Goal: Find contact information: Find contact information

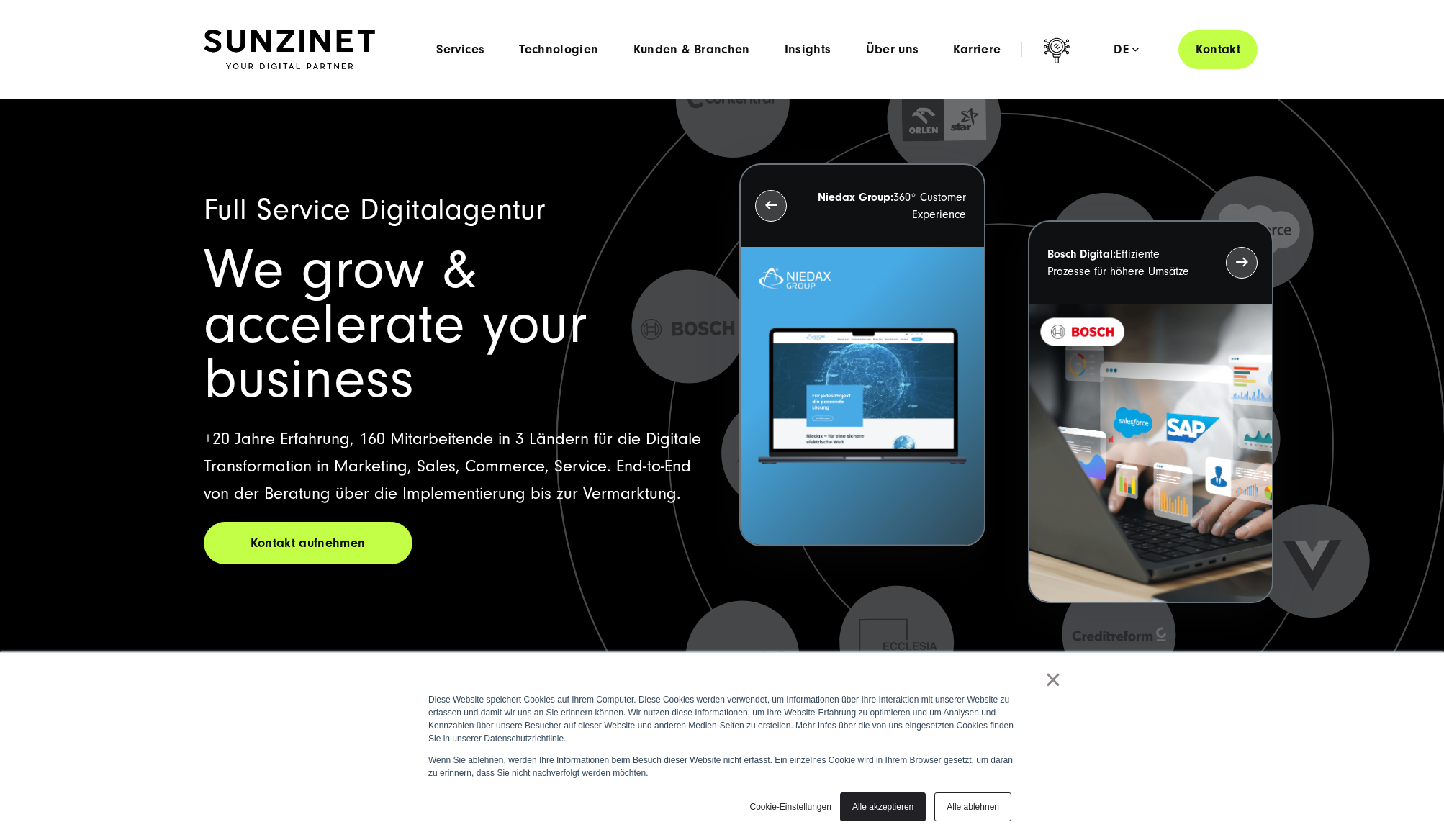
click at [1212, 52] on link "Kontakt" at bounding box center [1218, 49] width 79 height 41
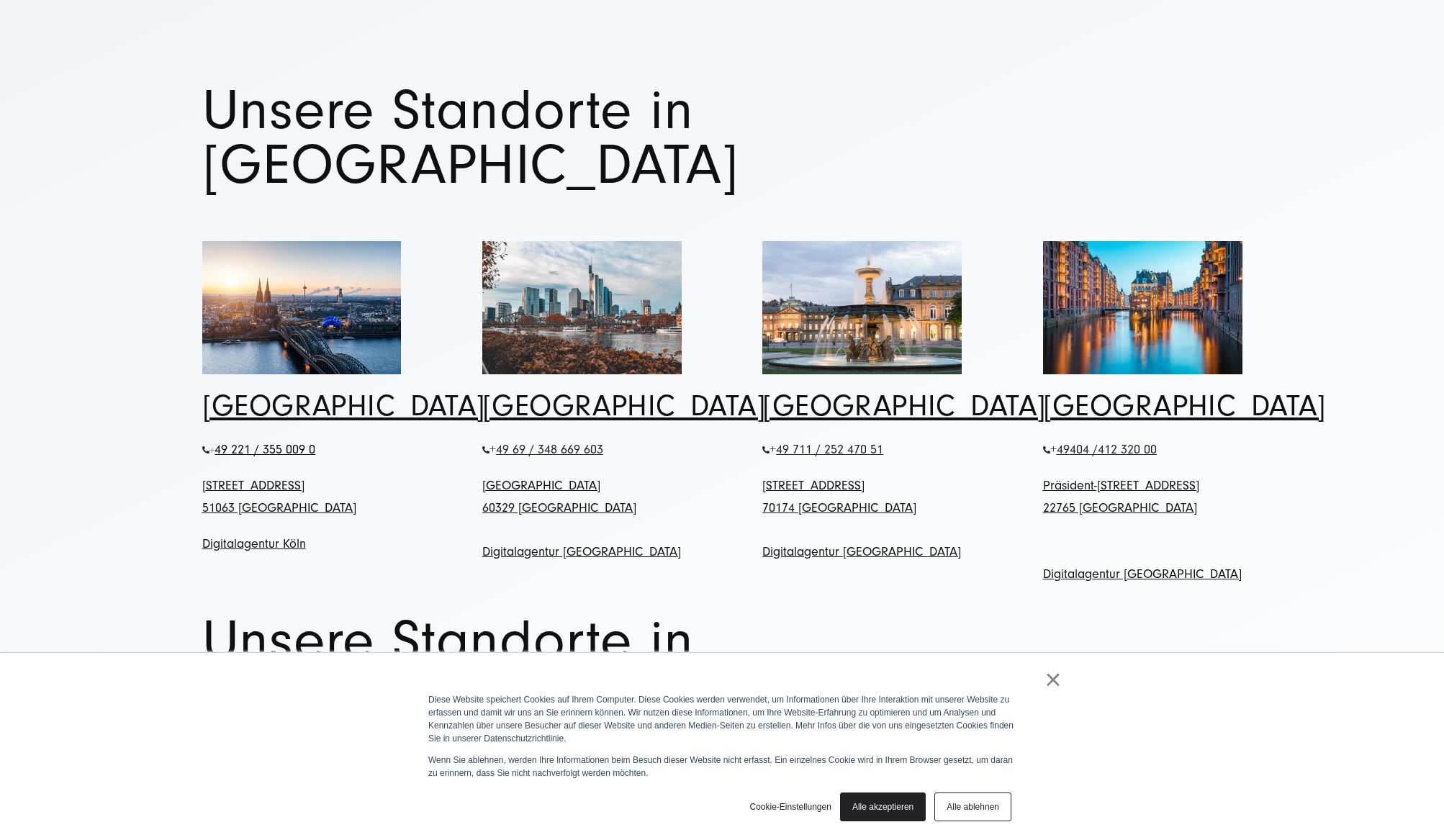
scroll to position [707, 0]
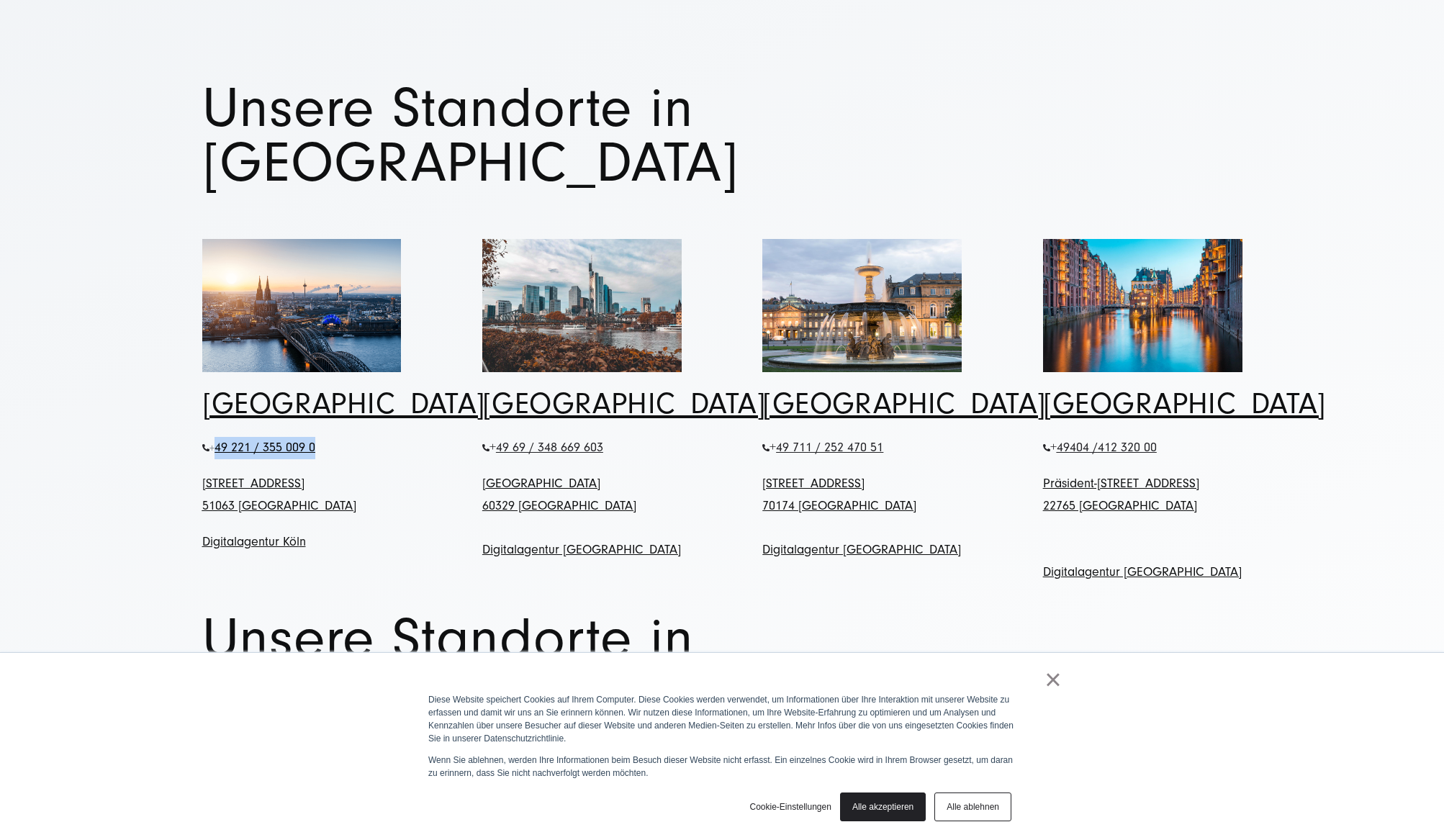
drag, startPoint x: 325, startPoint y: 392, endPoint x: 217, endPoint y: 396, distance: 108.1
click at [217, 437] on p "+ 49 221 / 355 009 0" at bounding box center [302, 448] width 199 height 22
click at [345, 437] on p "+ 49 221 / 355 009 0" at bounding box center [302, 448] width 199 height 22
drag, startPoint x: 321, startPoint y: 395, endPoint x: 211, endPoint y: 396, distance: 110.0
click at [211, 437] on p "+ 49 221 / 355 009 0" at bounding box center [302, 448] width 199 height 22
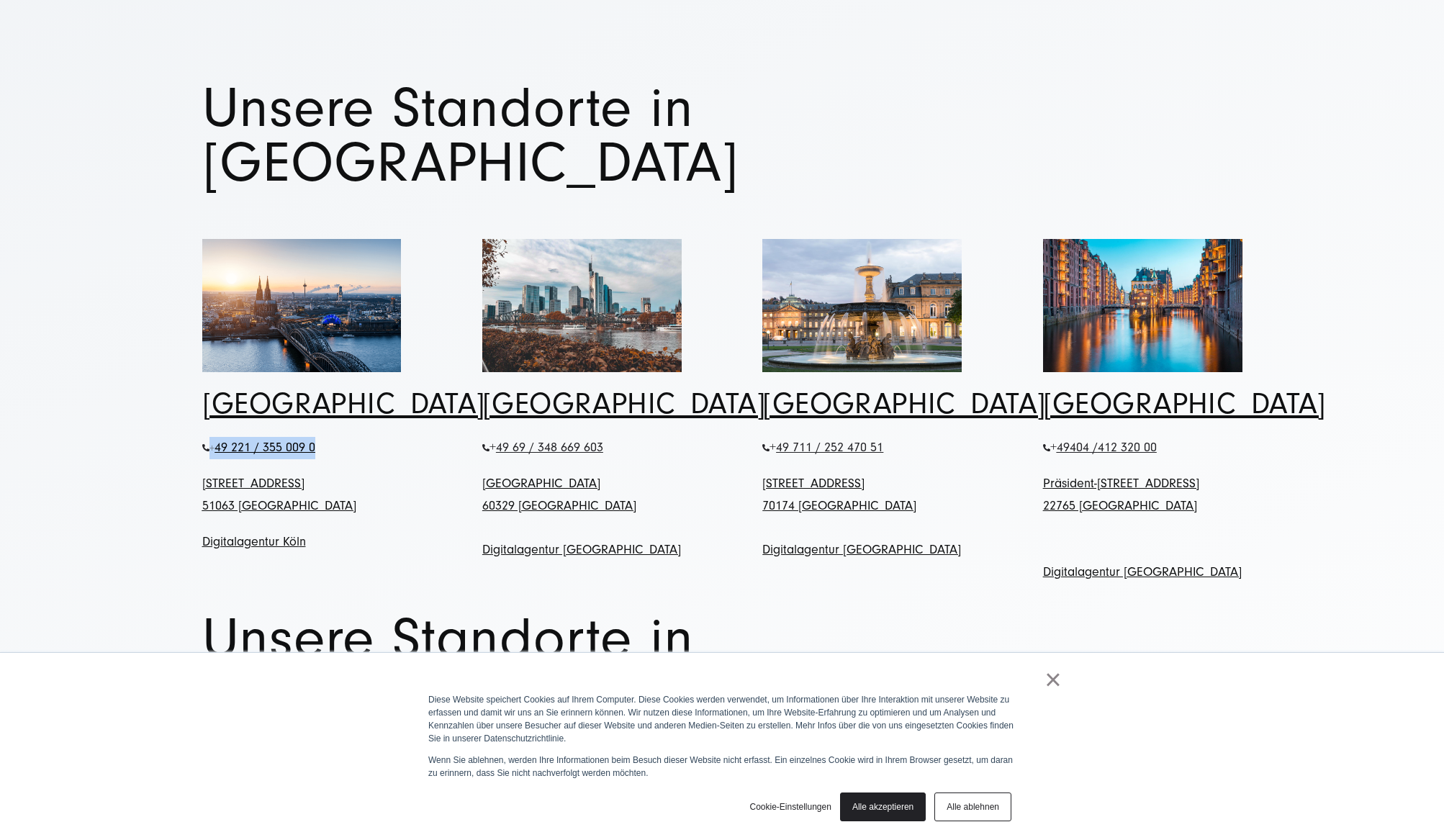
copy p "+ 49 221 / 355 009 0"
click at [348, 437] on p "+ 49 221 / 355 009 0" at bounding box center [302, 448] width 199 height 22
drag, startPoint x: 327, startPoint y: 390, endPoint x: 218, endPoint y: 391, distance: 109.0
click at [218, 437] on p "+ 49 221 / 355 009 0" at bounding box center [302, 448] width 199 height 22
copy span "49 221 / 355 009 0"
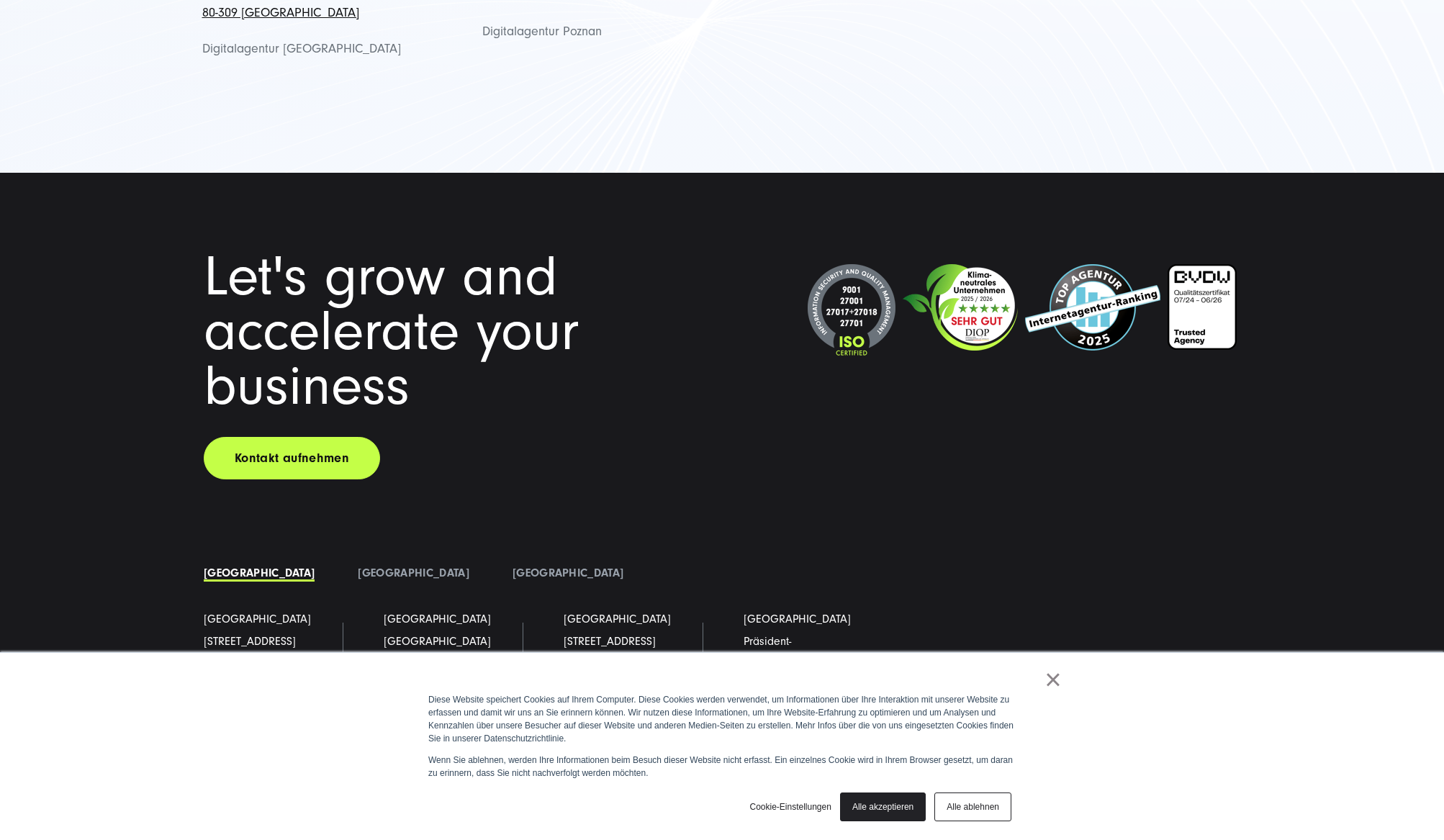
scroll to position [2257, 0]
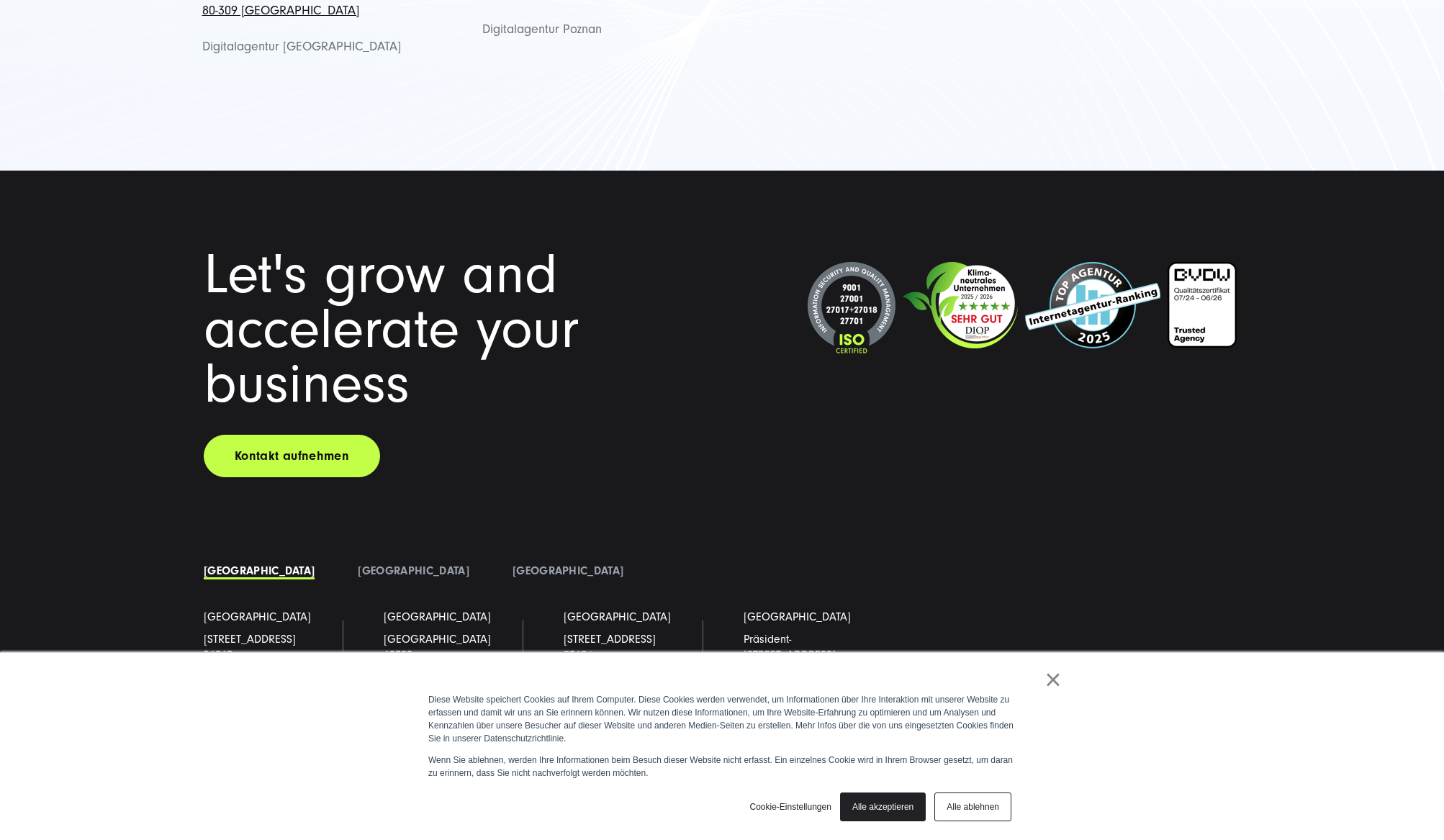
click at [249, 714] on link "Digitalagentur Köl" at bounding box center [247, 720] width 88 height 13
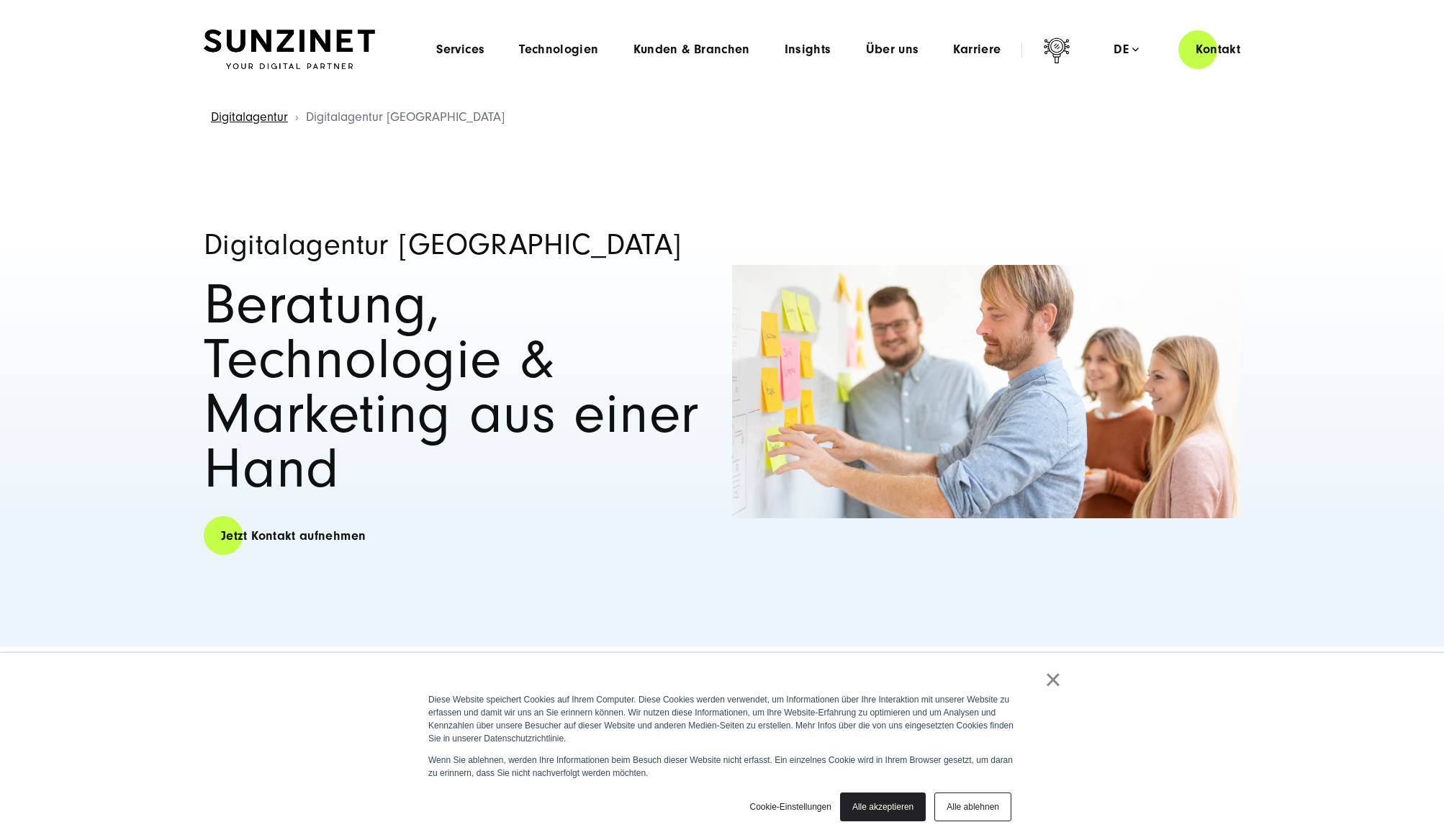
click at [968, 803] on link "Alle ablehnen" at bounding box center [972, 806] width 77 height 28
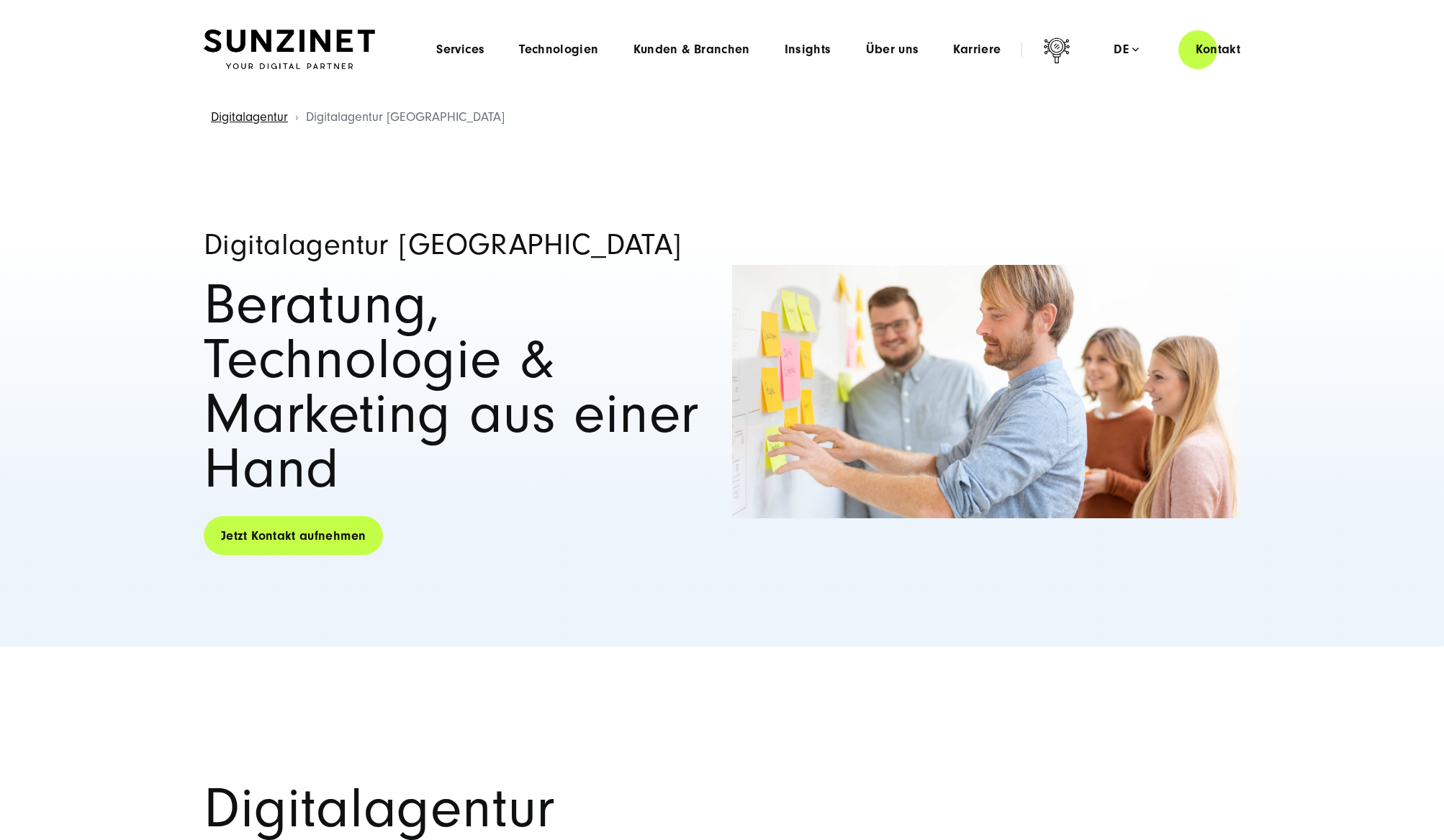
click at [281, 516] on link "Jetzt Kontakt aufnehmen" at bounding box center [293, 536] width 179 height 41
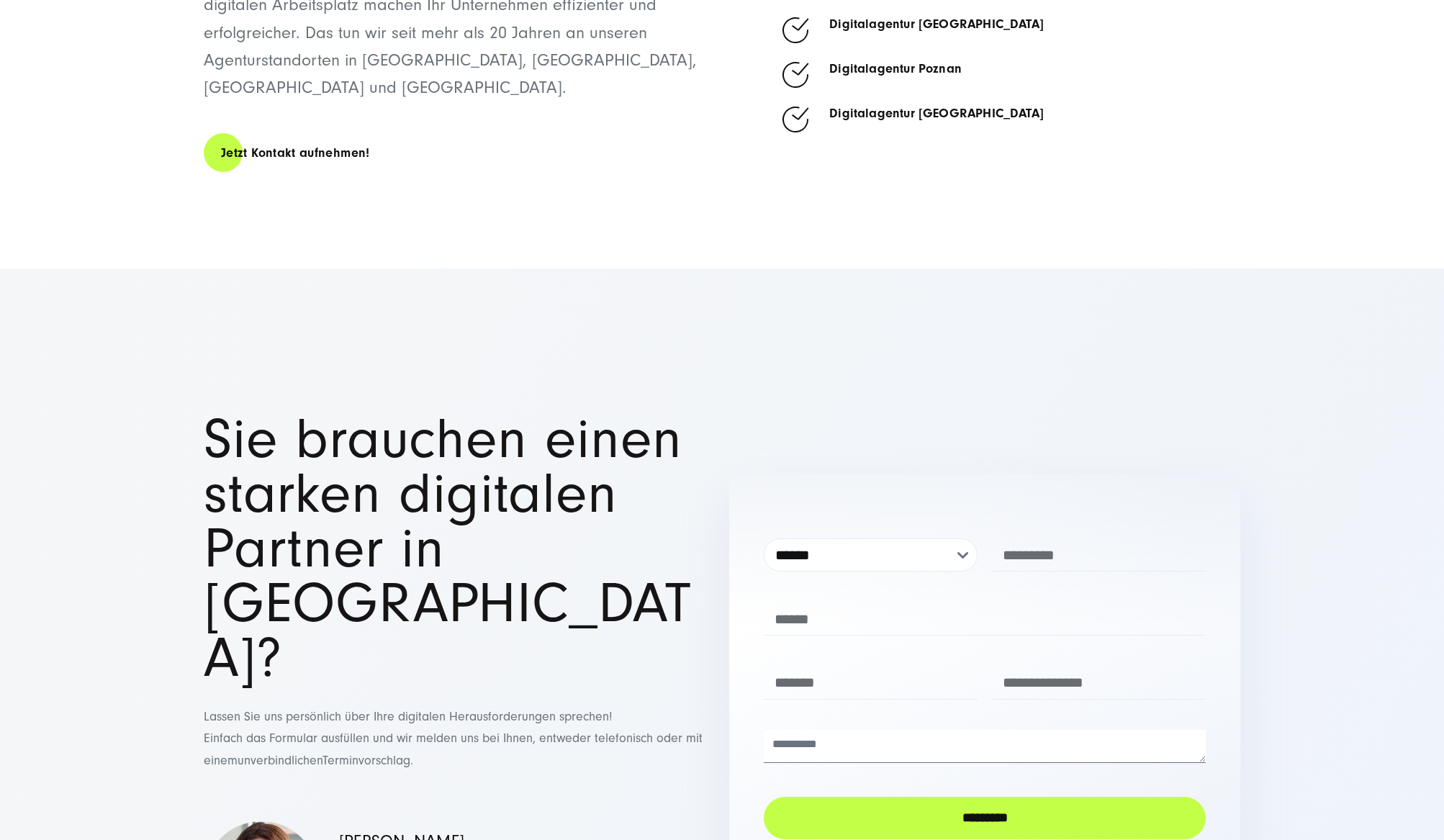
scroll to position [7328, 0]
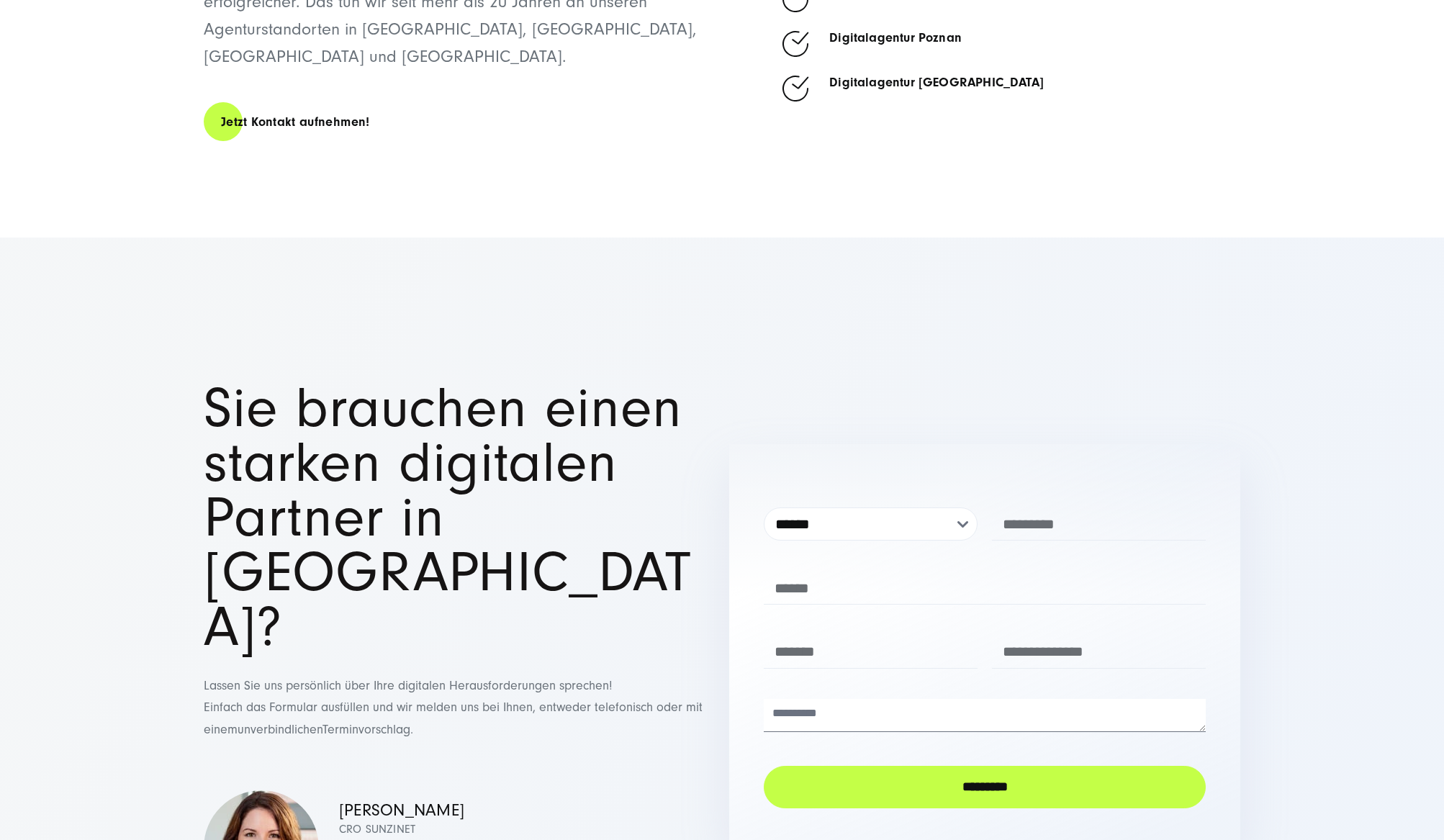
drag, startPoint x: 525, startPoint y: 516, endPoint x: 361, endPoint y: 516, distance: 164.0
click at [361, 790] on div "Simona Mayer CRO SUNZINET mayer.simona@sunzinet.com +49 221 / 355 009 0" at bounding box center [460, 847] width 511 height 115
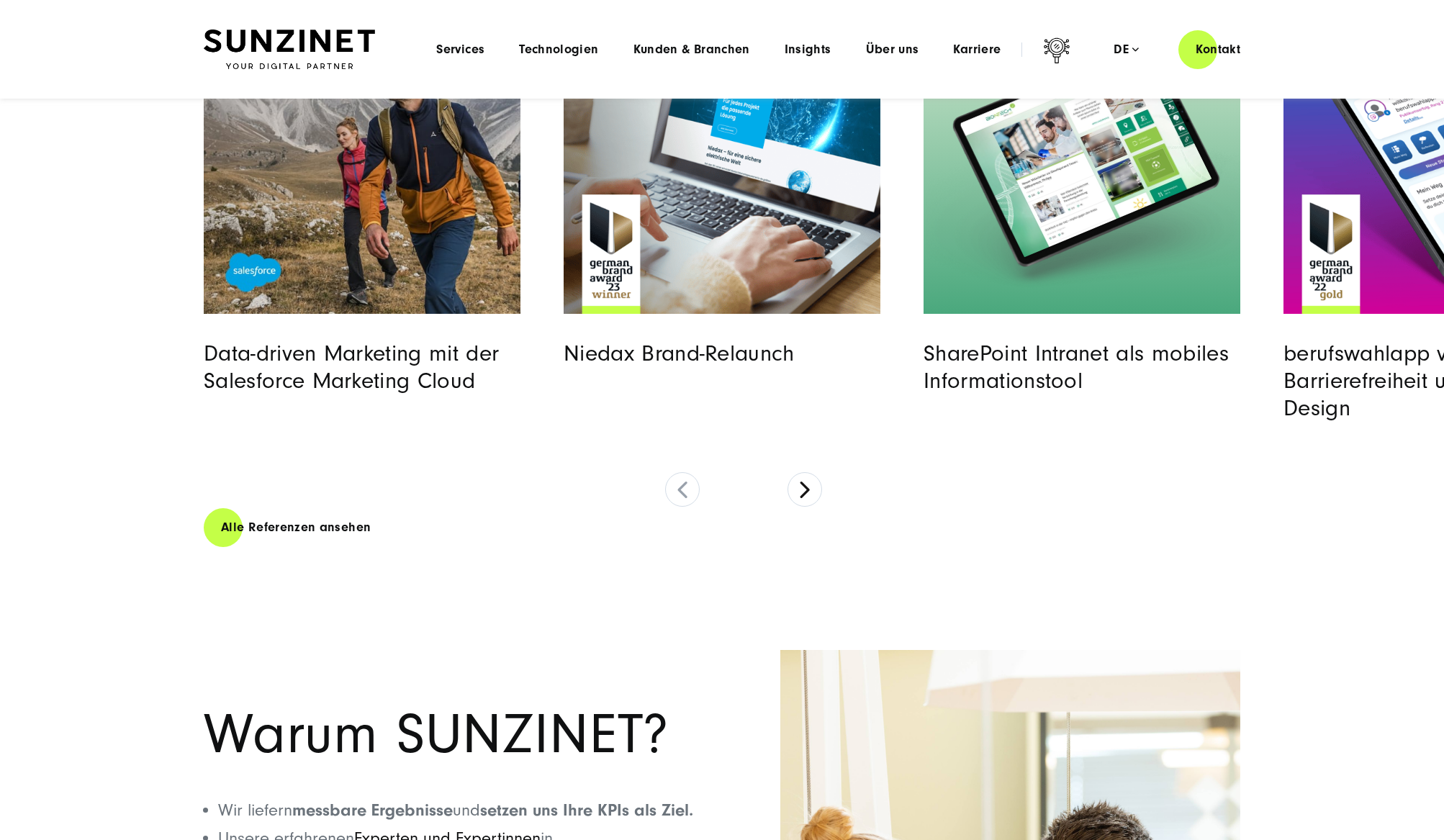
scroll to position [5158, 0]
